Goal: Task Accomplishment & Management: Use online tool/utility

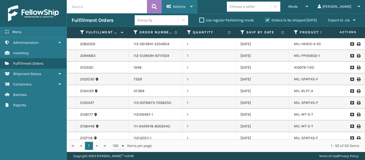
click at [182, 5] on span "Actions" at bounding box center [179, 6] width 13 height 5
click at [231, 6] on div "Mode Regular Mode Picking Mode Labeling Mode Exit Scan Mode Choose a seller [PE…" at bounding box center [282, 6] width 168 height 13
click at [180, 10] on div "Actions" at bounding box center [180, 6] width 26 height 13
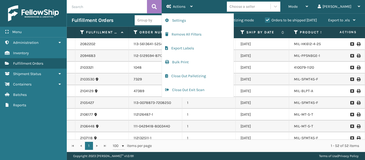
click at [210, 7] on div "Mode Regular Mode Picking Mode Labeling Mode Exit Scan Mode Choose a seller [PE…" at bounding box center [282, 6] width 168 height 13
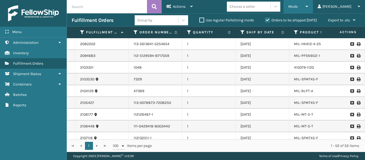
click at [298, 6] on span "Mode" at bounding box center [293, 6] width 9 height 5
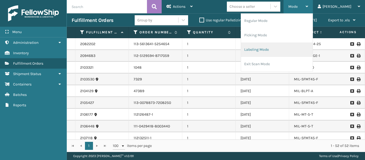
click at [281, 52] on li "Labeling Mode" at bounding box center [277, 50] width 72 height 14
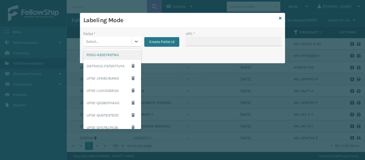
click at [120, 43] on div "Select..." at bounding box center [107, 41] width 48 height 9
click at [117, 55] on div "FDXG-43SE74DTNU" at bounding box center [112, 55] width 58 height 10
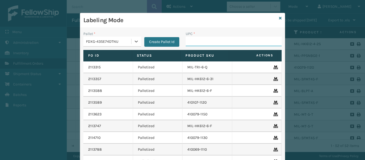
click at [200, 40] on input "UPC *" at bounding box center [234, 42] width 96 height 10
type input "8409851256"
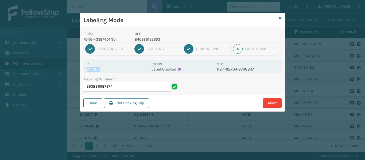
drag, startPoint x: 100, startPoint y: 70, endPoint x: 84, endPoint y: 69, distance: 15.8
click at [84, 69] on div "Id: 2114657 Status: Label Created MPO: 112-1162704-9768247" at bounding box center [182, 67] width 199 height 14
copy p "2114657"
click at [124, 88] on input "393886987374" at bounding box center [126, 87] width 86 height 10
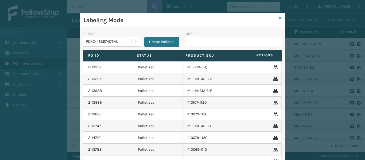
click at [279, 18] on icon at bounding box center [280, 18] width 3 height 4
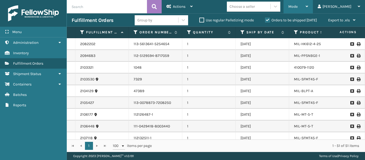
click at [307, 10] on div "Mode" at bounding box center [299, 6] width 20 height 13
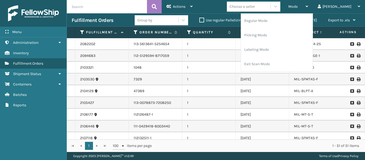
click at [227, 7] on div "Mode Regular Mode Picking Mode Labeling Mode Exit Scan Mode Choose a seller [PE…" at bounding box center [282, 6] width 168 height 13
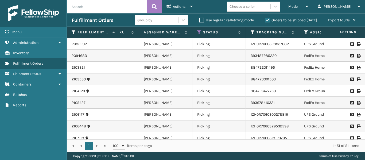
scroll to position [0, 342]
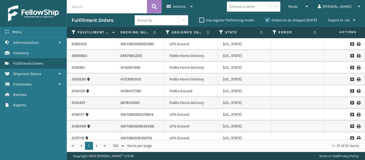
click at [268, 19] on label "Orders to be shipped [DATE]" at bounding box center [291, 20] width 52 height 5
click at [266, 19] on input "Orders to be shipped [DATE]" at bounding box center [265, 18] width 0 height 3
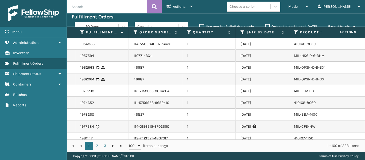
click at [108, 10] on input "text" at bounding box center [107, 6] width 80 height 13
paste input "2114657"
type input "2114657"
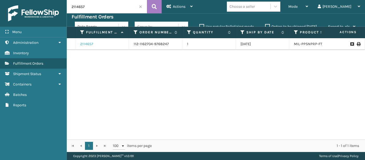
click at [87, 43] on link "2114657" at bounding box center [86, 43] width 13 height 5
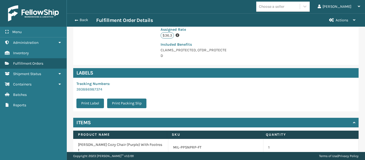
scroll to position [148, 0]
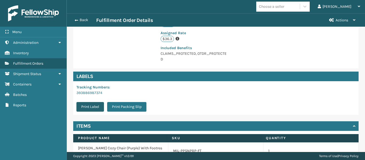
click at [89, 110] on button "Print Label" at bounding box center [91, 107] width 28 height 10
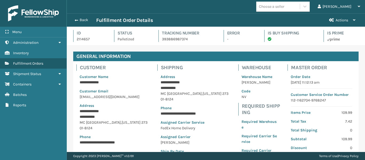
scroll to position [13, 299]
click at [82, 19] on button "Back" at bounding box center [84, 20] width 25 height 5
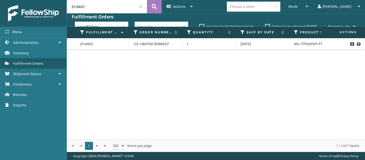
click at [141, 8] on input "2114657" at bounding box center [107, 6] width 80 height 13
click at [140, 7] on span at bounding box center [140, 6] width 3 height 3
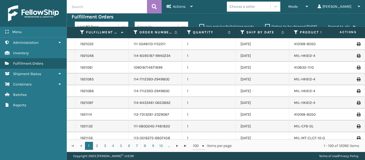
click at [268, 25] on label "Orders to be shipped [DATE]" at bounding box center [291, 26] width 52 height 5
click at [266, 25] on input "Orders to be shipped [DATE]" at bounding box center [265, 25] width 0 height 3
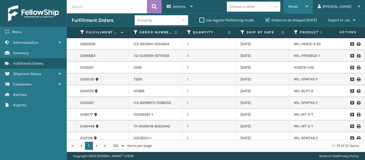
click at [298, 8] on span "Mode" at bounding box center [293, 6] width 9 height 5
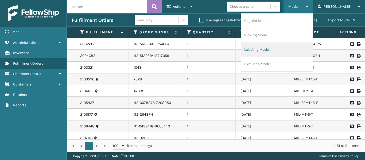
click at [286, 46] on li "Labeling Mode" at bounding box center [277, 50] width 72 height 14
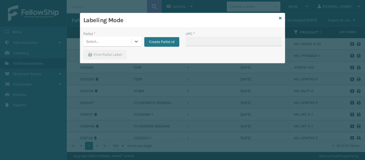
click at [117, 42] on div "Select..." at bounding box center [107, 41] width 48 height 9
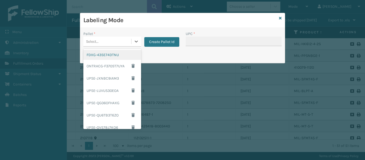
click at [114, 57] on div "FDXG-43SE74DTNU" at bounding box center [112, 55] width 58 height 10
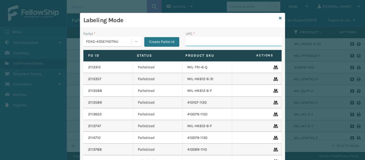
click at [196, 42] on input "UPC *" at bounding box center [234, 42] width 96 height 10
type input "840985114329"
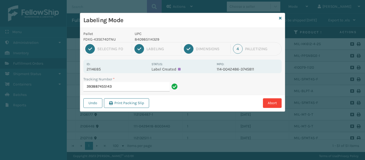
drag, startPoint x: 127, startPoint y: 90, endPoint x: 80, endPoint y: 88, distance: 46.6
click at [80, 88] on div "Tracking Number * 393887455143" at bounding box center [131, 86] width 102 height 18
click at [144, 86] on input "393887455143" at bounding box center [126, 87] width 86 height 10
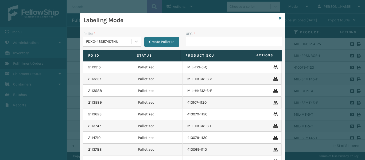
click at [280, 19] on div "Labeling Mode" at bounding box center [182, 20] width 205 height 15
click at [277, 18] on div "Labeling Mode" at bounding box center [182, 20] width 205 height 15
click at [279, 18] on icon at bounding box center [280, 18] width 3 height 4
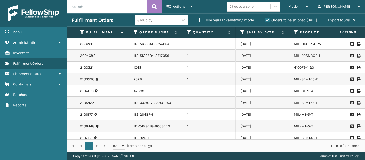
click at [269, 20] on label "Orders to be shipped [DATE]" at bounding box center [291, 20] width 52 height 5
click at [266, 20] on input "Orders to be shipped [DATE]" at bounding box center [265, 18] width 0 height 3
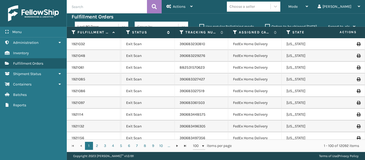
click at [128, 32] on icon at bounding box center [128, 32] width 4 height 5
click at [232, 19] on div "Fulfillment Orders" at bounding box center [216, 17] width 289 height 6
click at [127, 31] on icon at bounding box center [128, 32] width 4 height 5
click at [128, 33] on icon at bounding box center [128, 32] width 4 height 5
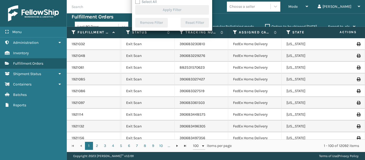
click at [221, 12] on div "Mode Regular Mode Picking Mode Labeling Mode Exit Scan Mode Choose a seller [PE…" at bounding box center [282, 6] width 168 height 13
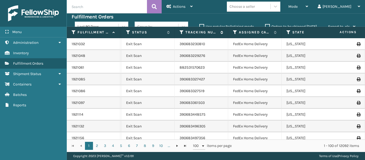
click at [182, 32] on icon at bounding box center [182, 32] width 4 height 5
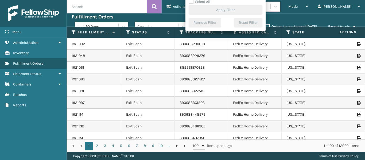
click at [176, 16] on div "Fulfillment Orders" at bounding box center [216, 17] width 289 height 6
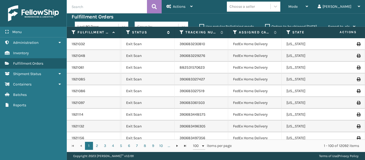
click at [128, 31] on icon at bounding box center [128, 32] width 4 height 5
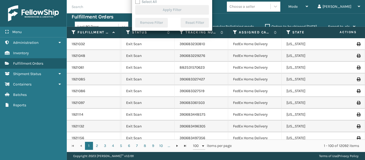
click at [222, 14] on div "Fulfillment Orders" at bounding box center [216, 17] width 289 height 6
